Goal: Book appointment/travel/reservation

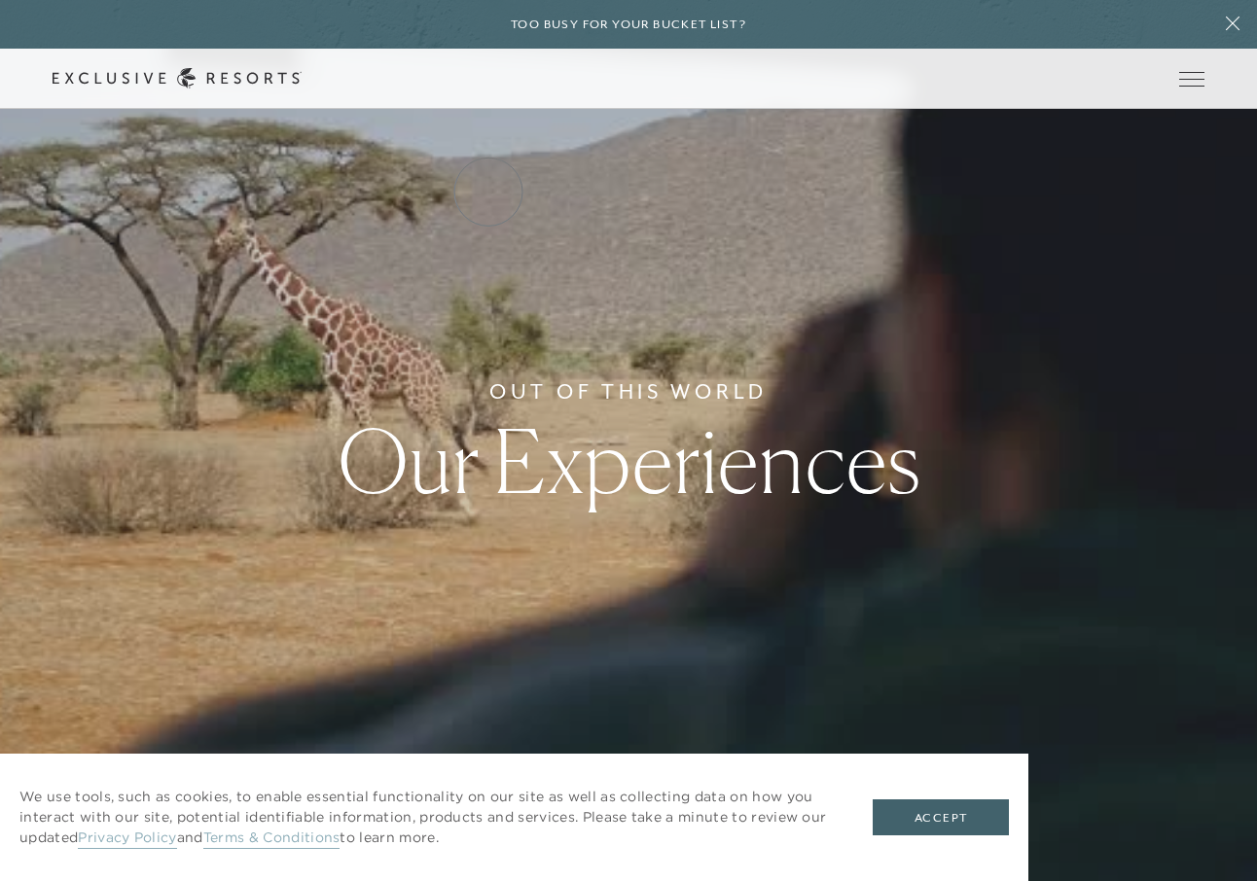
click at [0, 0] on link "Residence Collection" at bounding box center [0, 0] width 0 height 0
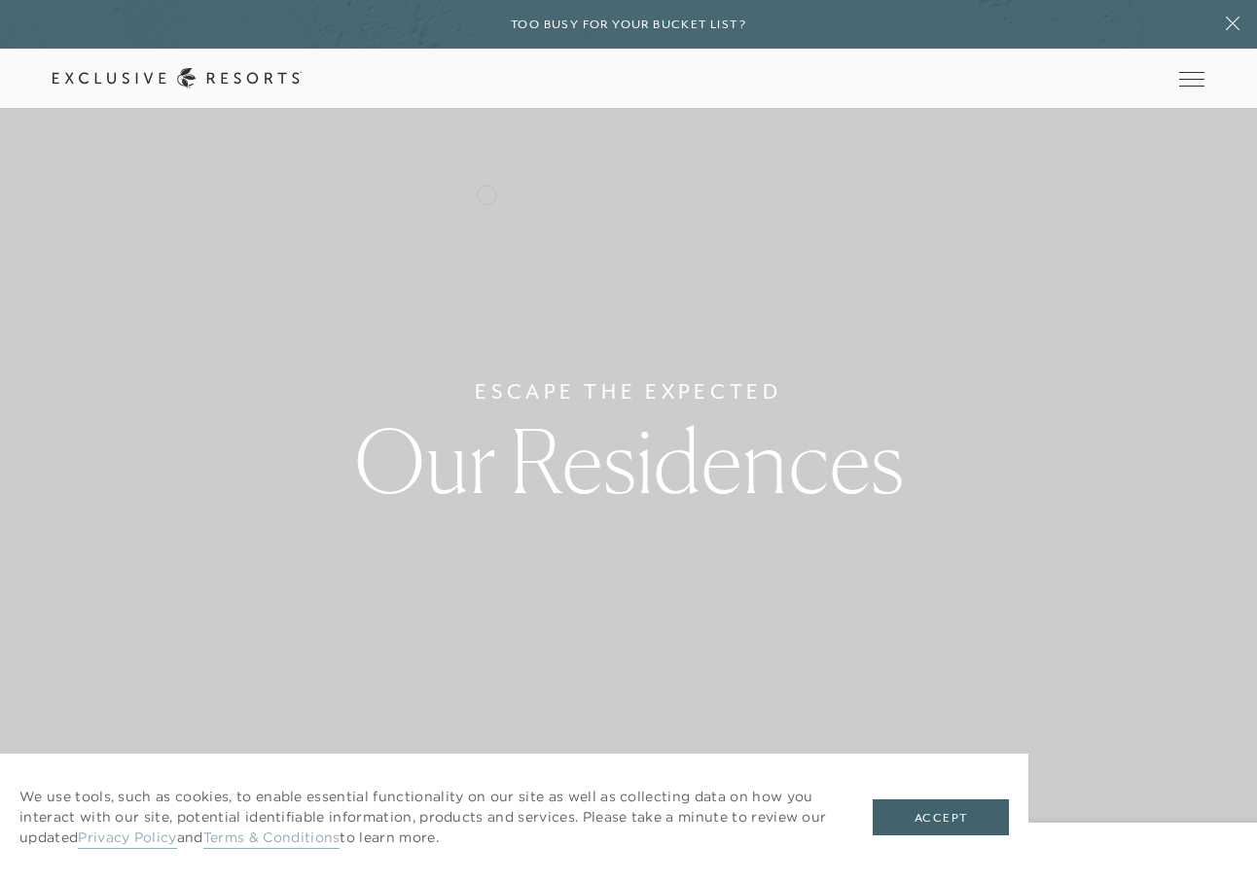
click at [0, 0] on link "Residence Collection" at bounding box center [0, 0] width 0 height 0
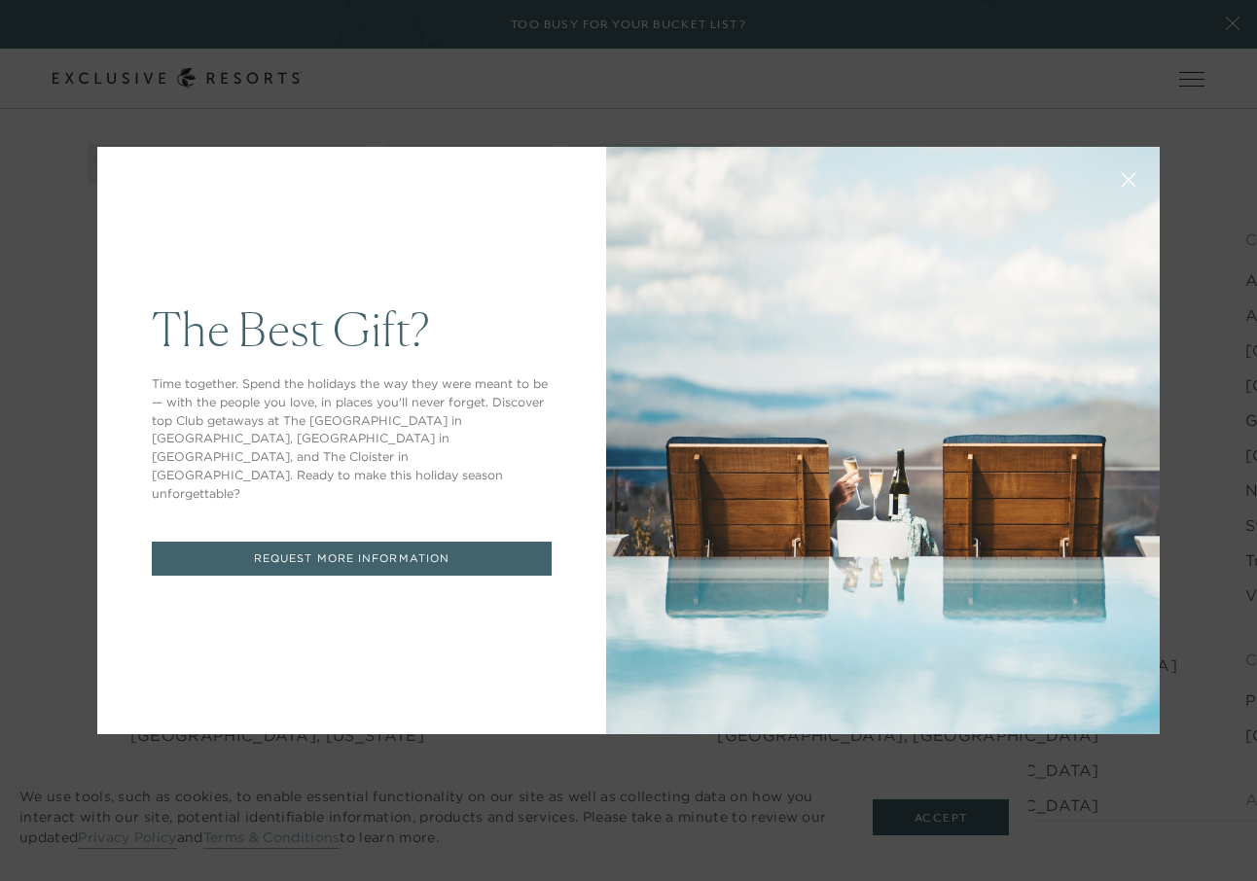
click at [1134, 176] on icon at bounding box center [1128, 180] width 15 height 15
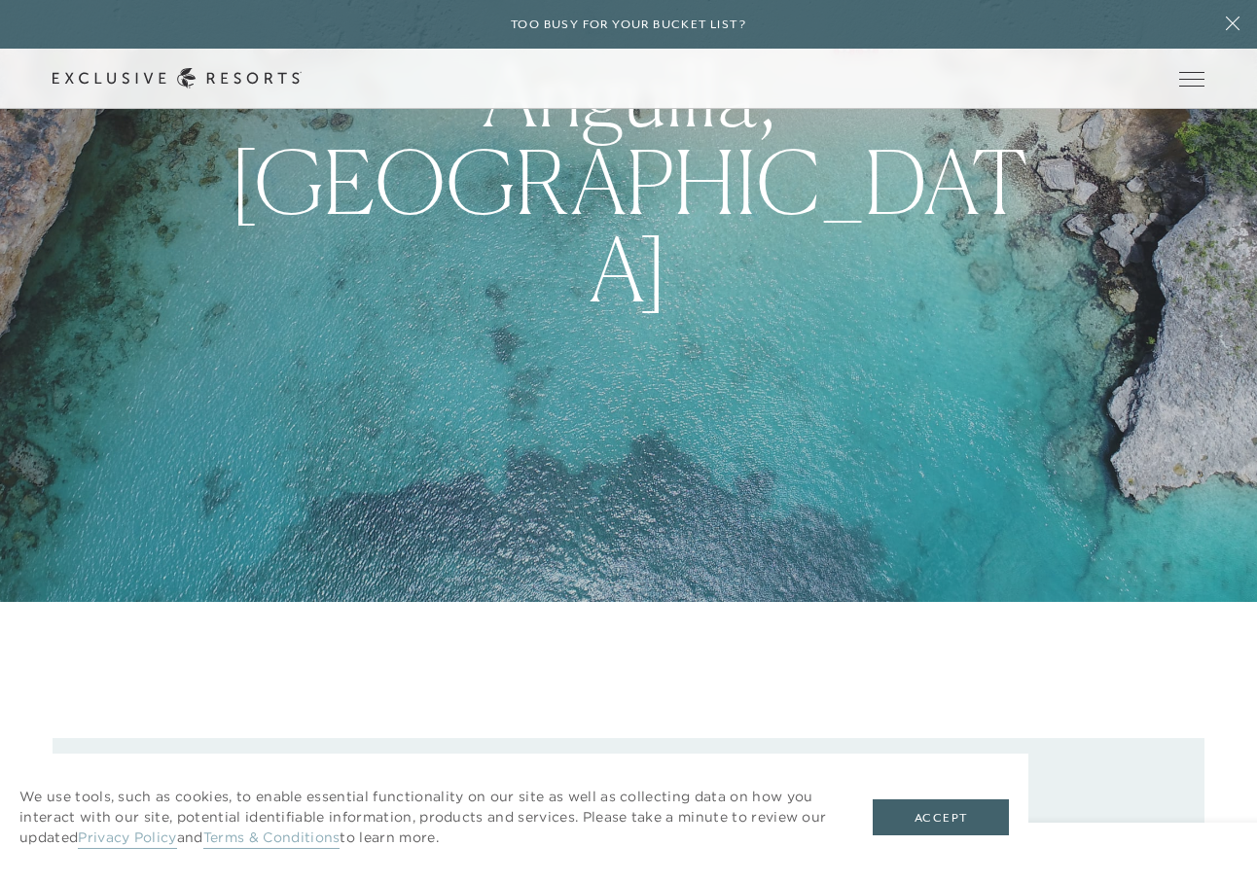
scroll to position [386, 0]
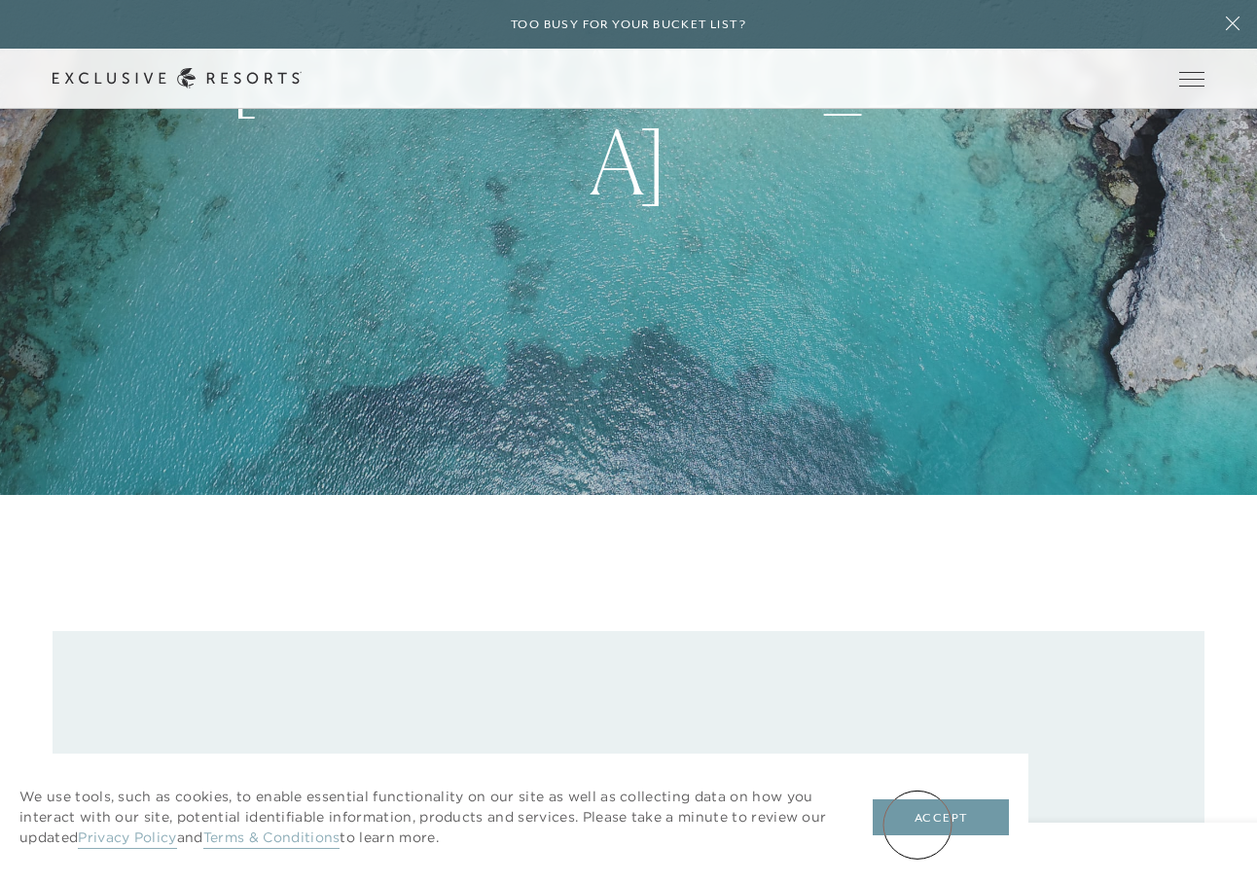
click at [917, 825] on button "Accept" at bounding box center [940, 818] width 136 height 37
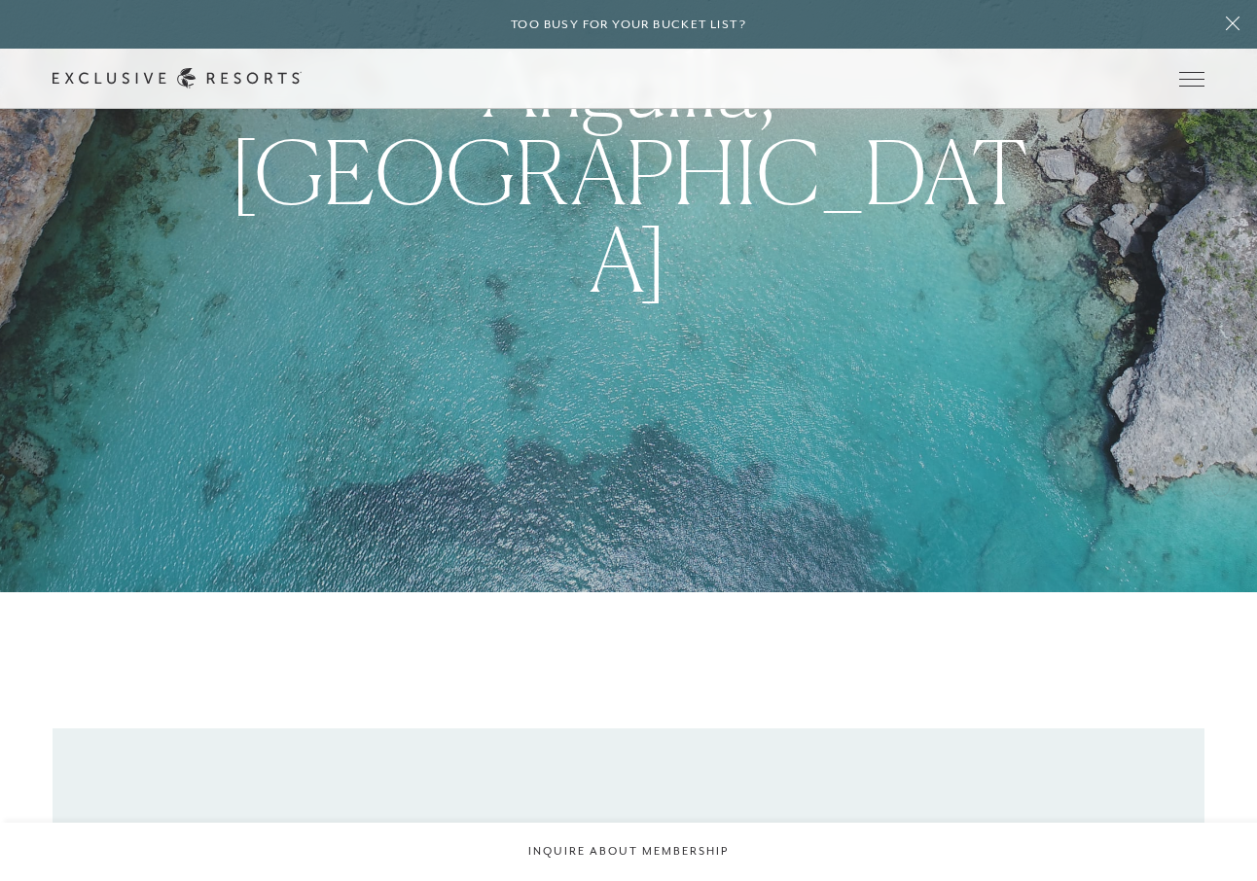
scroll to position [0, 0]
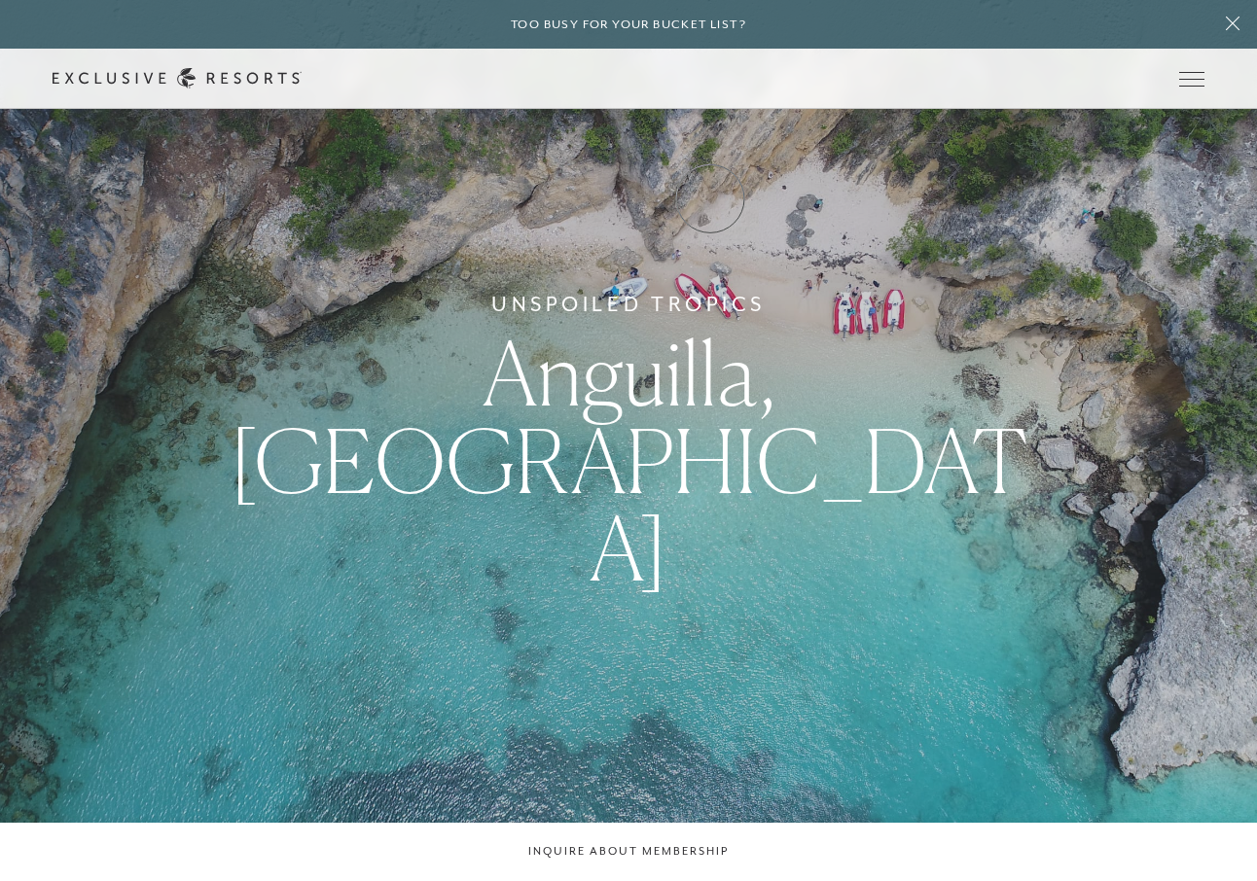
click at [0, 0] on link "Experience Collection" at bounding box center [0, 0] width 0 height 0
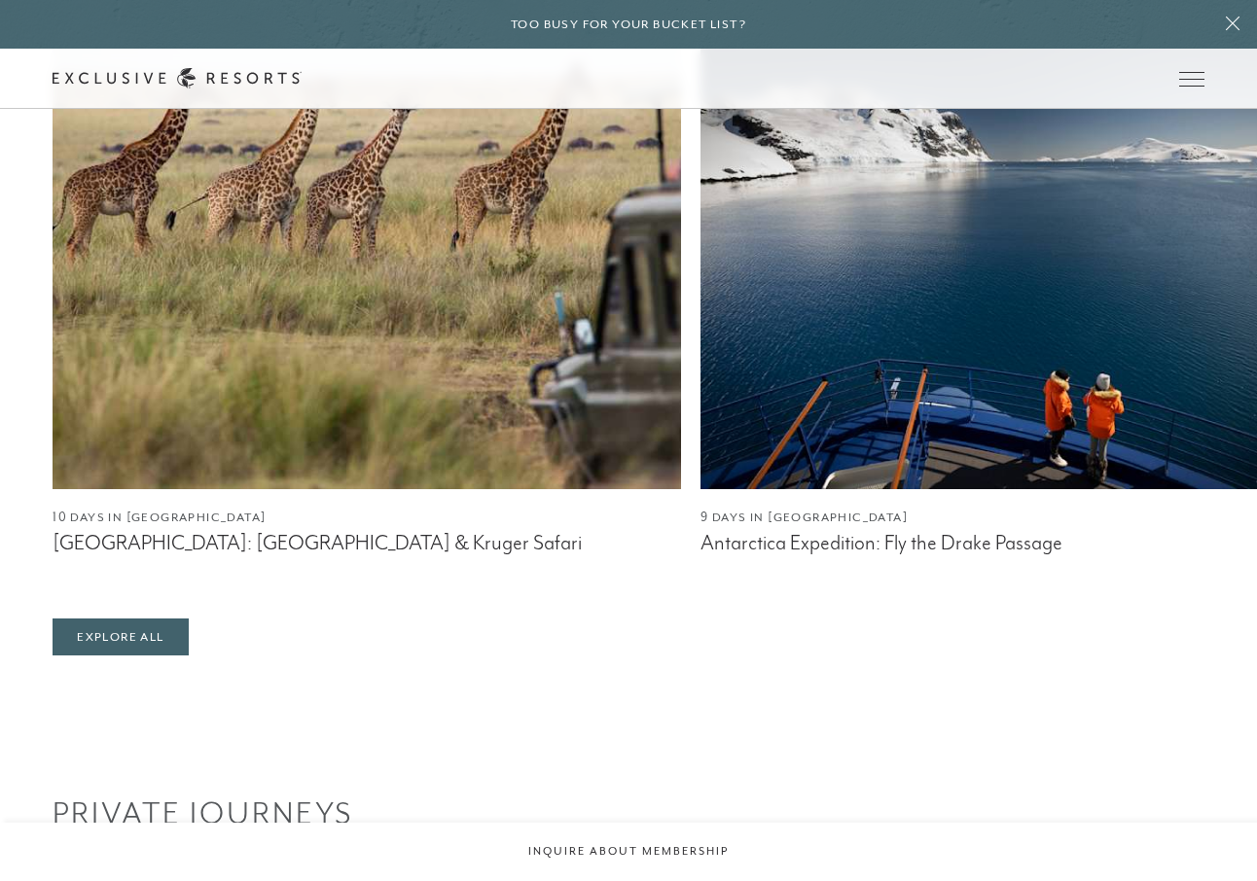
scroll to position [1425, 0]
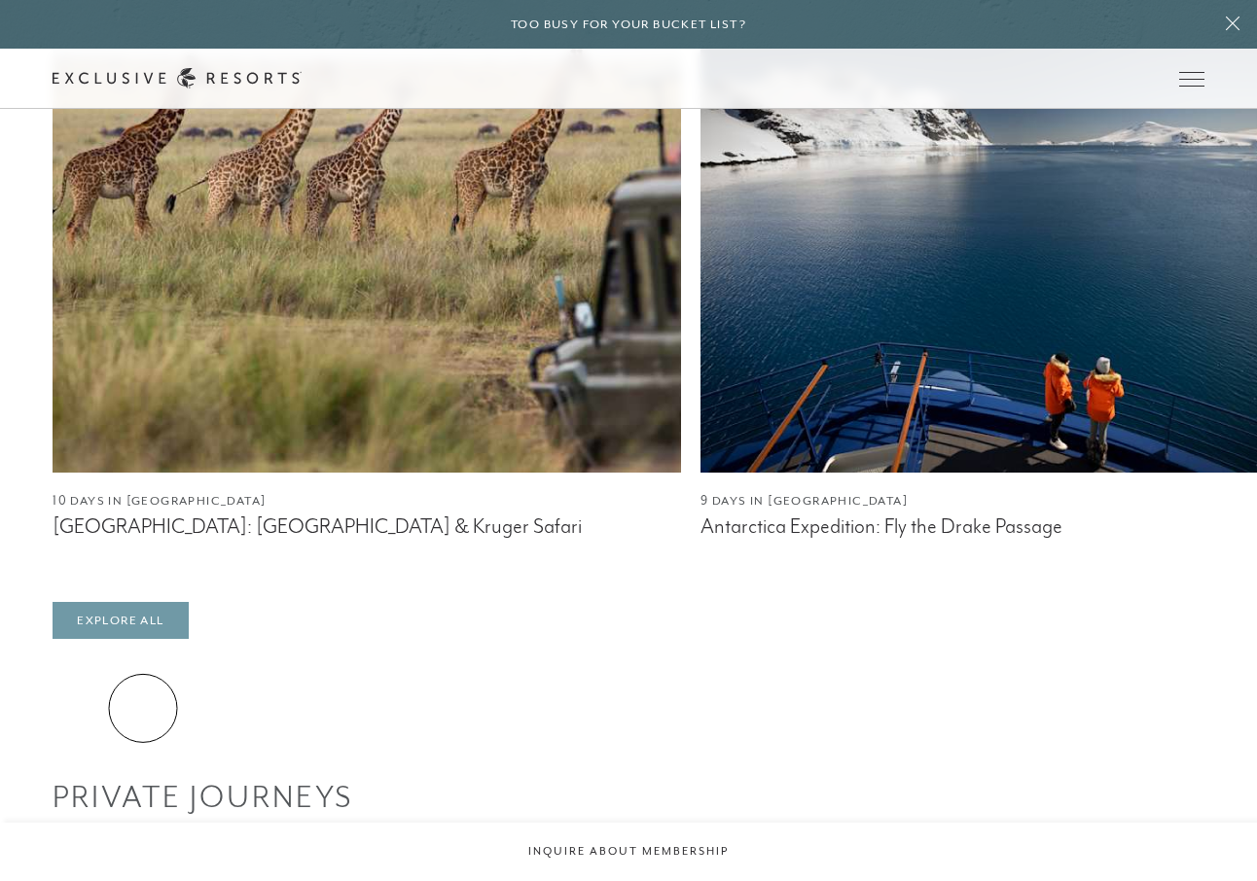
click at [143, 639] on link "Explore All" at bounding box center [120, 620] width 135 height 37
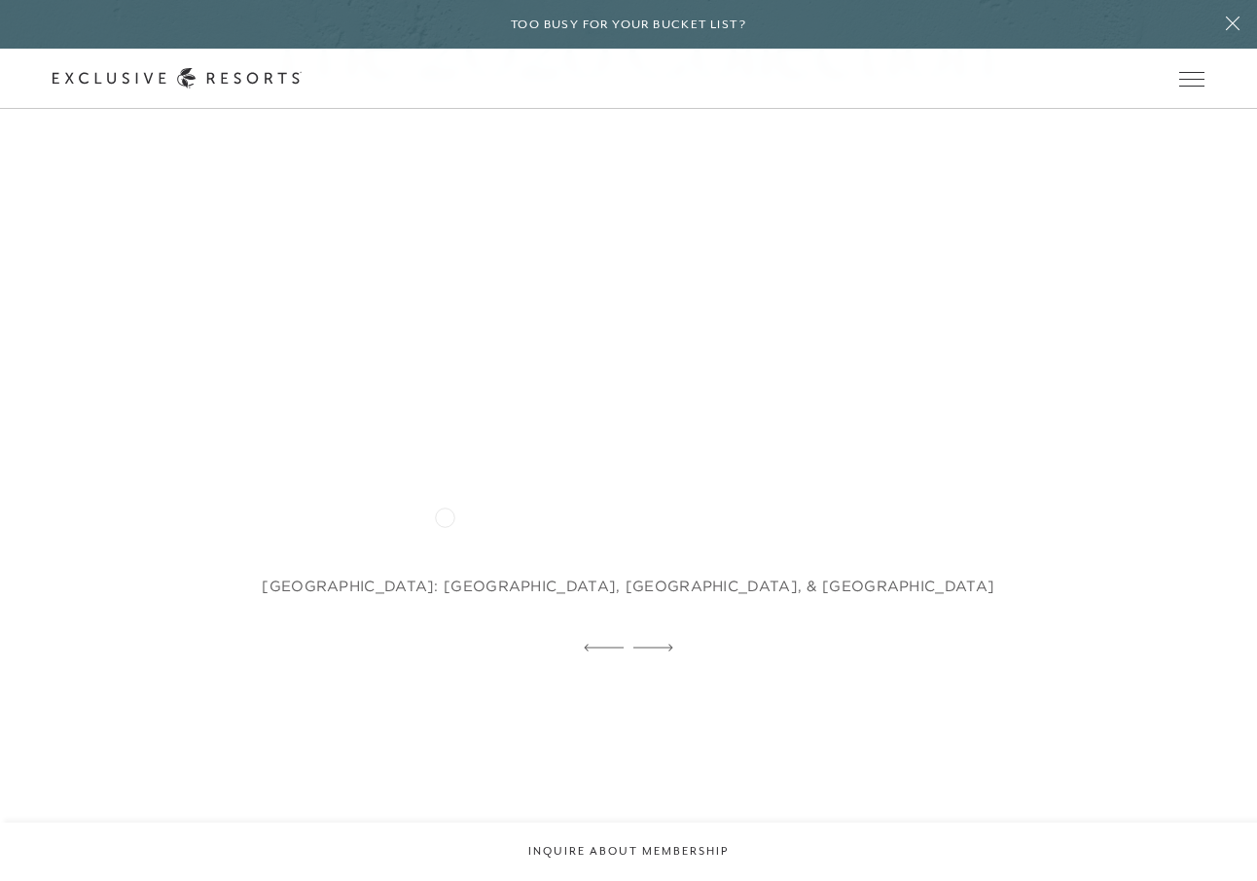
scroll to position [1592, 0]
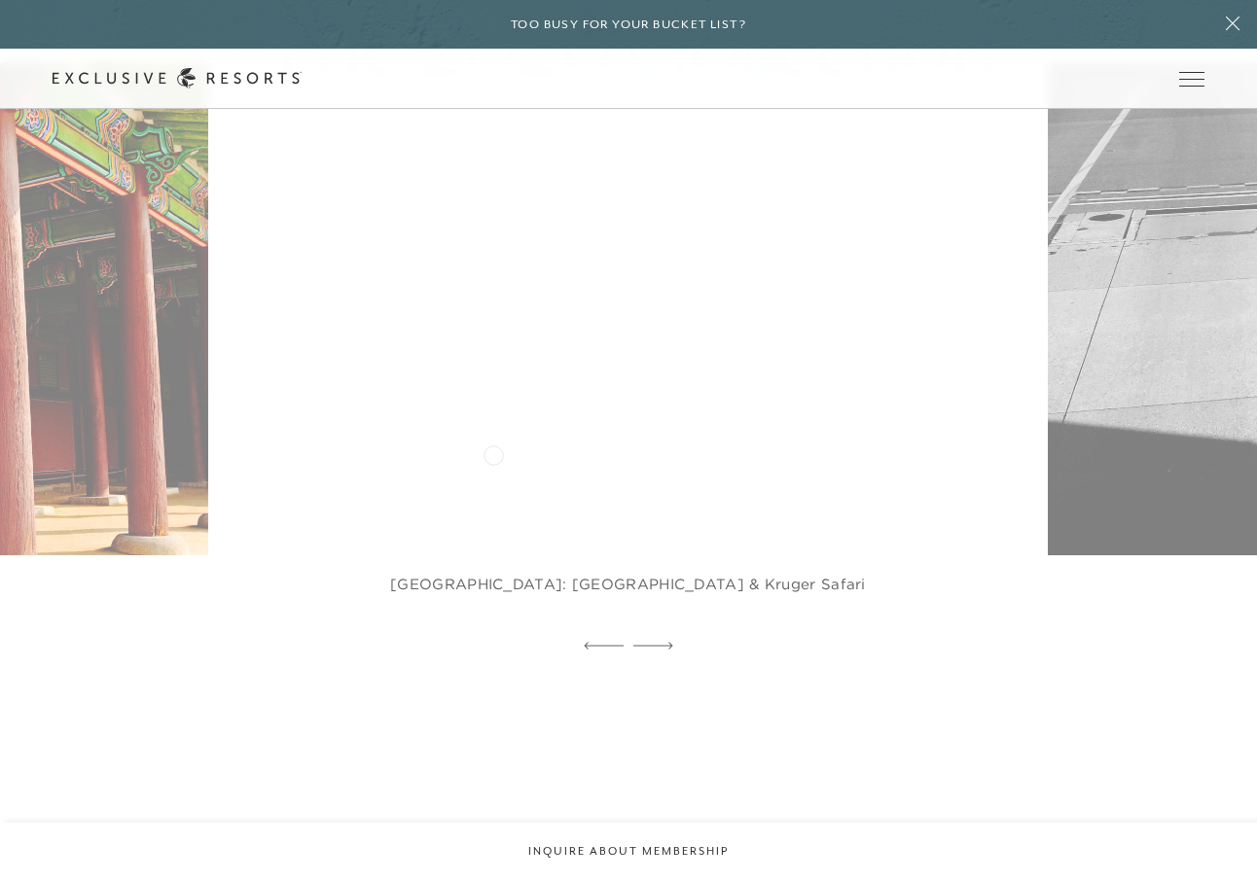
click at [493, 454] on img at bounding box center [654, 309] width 881 height 543
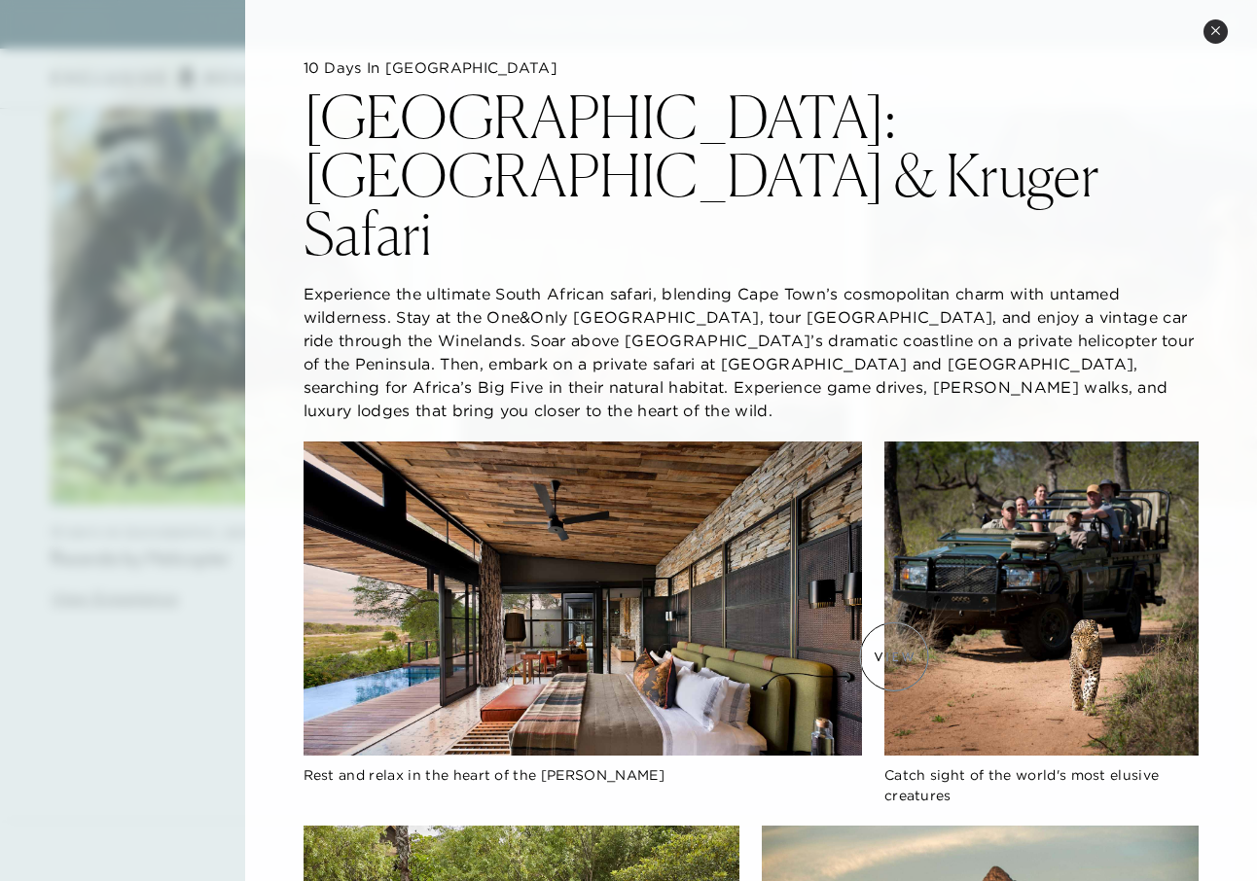
scroll to position [3063, 0]
